Goal: Transaction & Acquisition: Purchase product/service

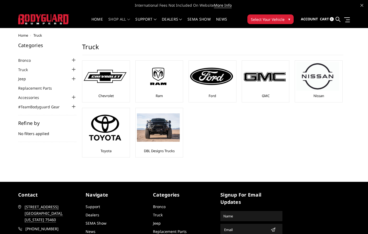
click at [22, 79] on link "Jeep" at bounding box center [25, 79] width 14 height 6
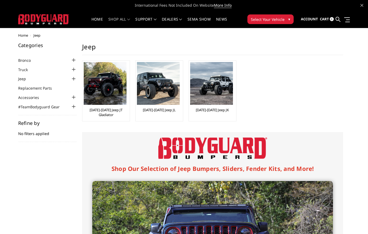
click at [105, 96] on img at bounding box center [105, 83] width 43 height 43
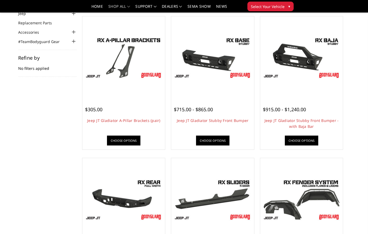
scroll to position [49, 0]
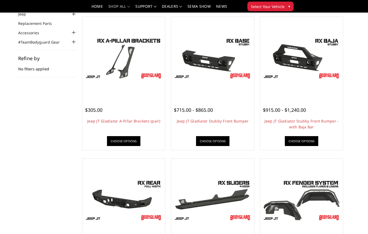
click at [305, 95] on div at bounding box center [302, 58] width 80 height 80
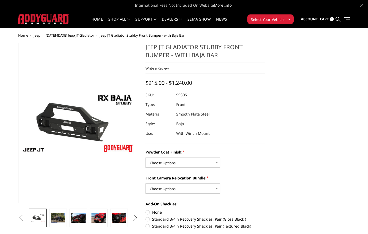
click at [63, 218] on img at bounding box center [58, 218] width 14 height 10
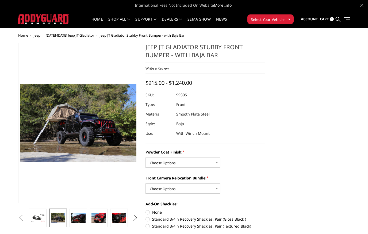
click at [81, 218] on img at bounding box center [78, 218] width 14 height 10
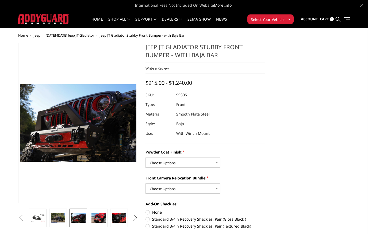
click at [103, 217] on img at bounding box center [99, 218] width 14 height 10
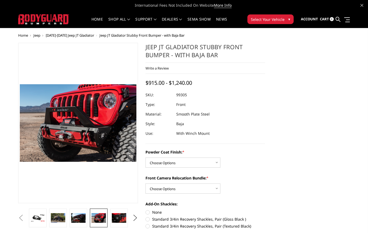
click at [120, 222] on img at bounding box center [119, 218] width 14 height 10
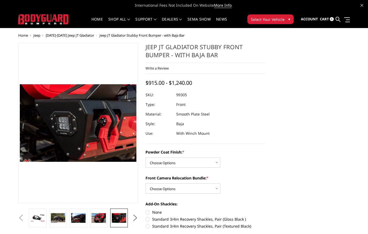
click at [134, 218] on button "Next" at bounding box center [135, 218] width 8 height 8
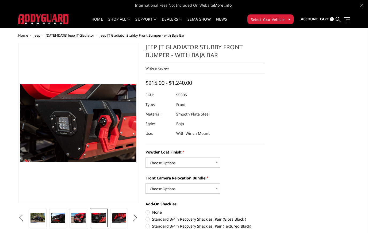
click at [122, 220] on img at bounding box center [119, 218] width 14 height 10
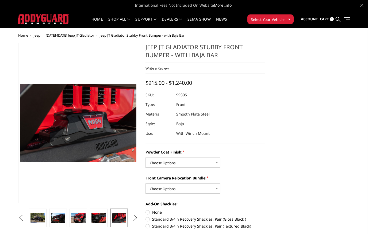
click at [135, 218] on button "Next" at bounding box center [135, 218] width 8 height 8
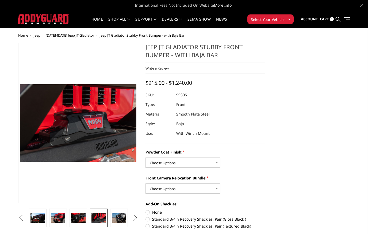
click at [123, 219] on img at bounding box center [119, 218] width 14 height 10
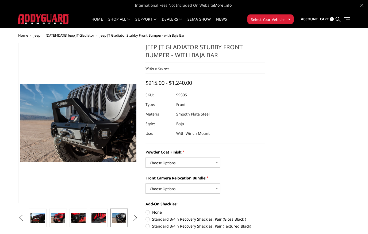
click at [117, 214] on img at bounding box center [119, 218] width 14 height 10
click at [134, 219] on button "Next" at bounding box center [135, 218] width 8 height 8
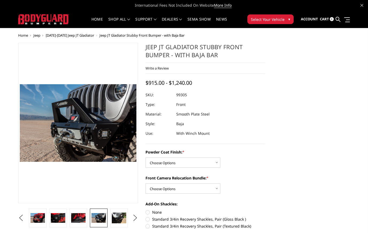
click at [135, 218] on button "Next" at bounding box center [135, 218] width 8 height 8
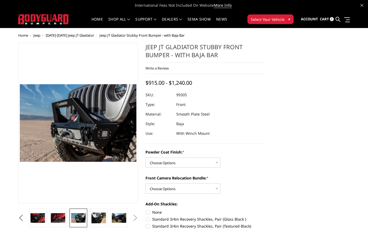
click at [102, 219] on img at bounding box center [99, 218] width 14 height 11
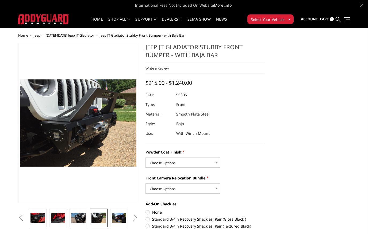
click at [119, 218] on img at bounding box center [119, 218] width 14 height 10
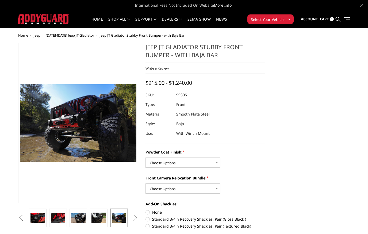
click at [134, 217] on button "Next" at bounding box center [135, 218] width 8 height 8
click at [192, 164] on select "Choose Options Bare Metal Textured Black Powder Coat" at bounding box center [183, 163] width 75 height 10
select select "4248"
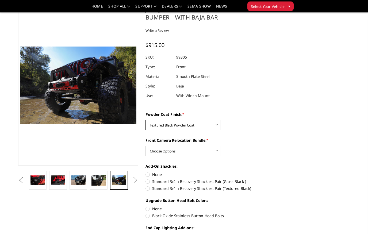
scroll to position [24, 0]
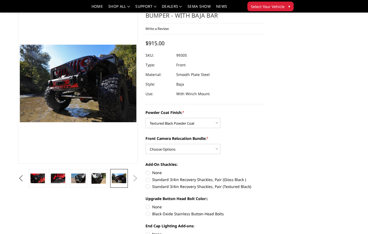
click at [205, 149] on select "Choose Options With Front Camera Relocation Bundle (Harness and Pod) Without Fr…" at bounding box center [183, 149] width 75 height 10
select select "4250"
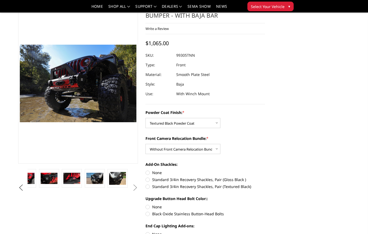
click at [150, 188] on label "Standard 3/4in Recovery Shackles, Pair (Textured Black)" at bounding box center [206, 187] width 120 height 6
click at [265, 177] on input "Standard 3/4in Recovery Shackles, Pair (Textured Black)" at bounding box center [265, 177] width 0 height 0
radio input "true"
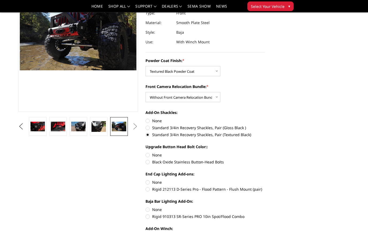
scroll to position [76, 0]
click at [151, 219] on label "Rigid 910313 SR-Series PRO 10in Spot/Flood Combo" at bounding box center [206, 217] width 120 height 6
click at [265, 207] on input "Rigid 910313 SR-Series PRO 10in Spot/Flood Combo" at bounding box center [265, 207] width 0 height 0
radio input "true"
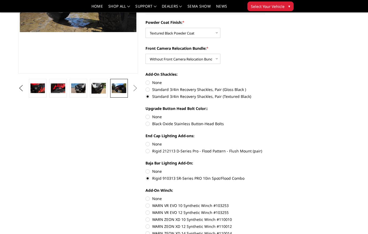
scroll to position [133, 0]
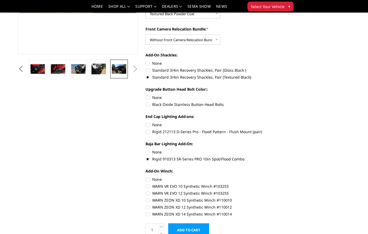
click at [153, 187] on label "WARN VR EVO 10 Synthetic Winch #103253" at bounding box center [206, 187] width 120 height 6
click at [265, 177] on input "WARN VR EVO 10 Synthetic Winch #103253" at bounding box center [265, 177] width 0 height 0
radio input "true"
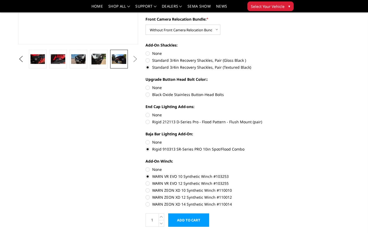
scroll to position [149, 0]
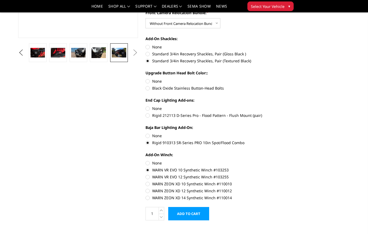
click at [149, 177] on label "WARN VR EVO 12 Synthetic Winch #103255" at bounding box center [206, 177] width 120 height 6
click at [265, 168] on input "WARN VR EVO 12 Synthetic Winch #103255" at bounding box center [265, 168] width 0 height 0
radio input "true"
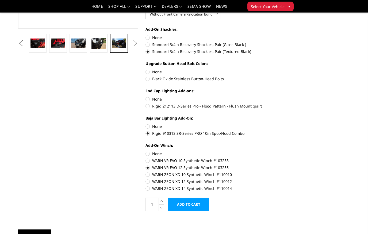
scroll to position [166, 0]
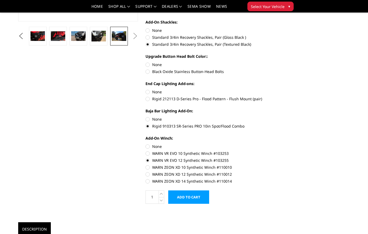
click at [150, 168] on label "WARN ZEON XD 10 Synthetic Winch #110010" at bounding box center [206, 168] width 120 height 6
click at [265, 158] on input "WARN ZEON XD 10 Synthetic Winch #110010" at bounding box center [265, 158] width 0 height 0
radio input "true"
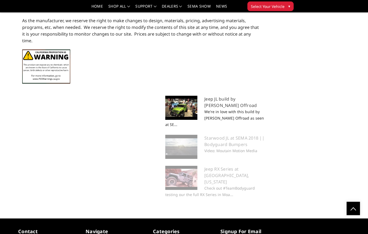
scroll to position [534, 0]
click at [217, 185] on p "Check out #TeamBodyguard testing our the full RX Series in Moa..." at bounding box center [215, 191] width 100 height 13
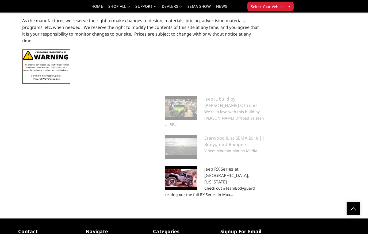
click at [215, 135] on h5 "Starwood JL at SEMA 2018 || Bodyguard Bumpers" at bounding box center [215, 141] width 100 height 13
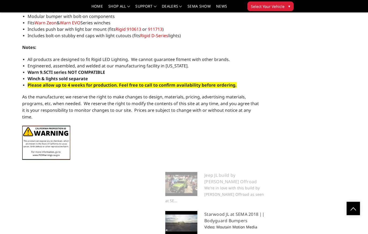
scroll to position [458, 0]
